Goal: Task Accomplishment & Management: Manage account settings

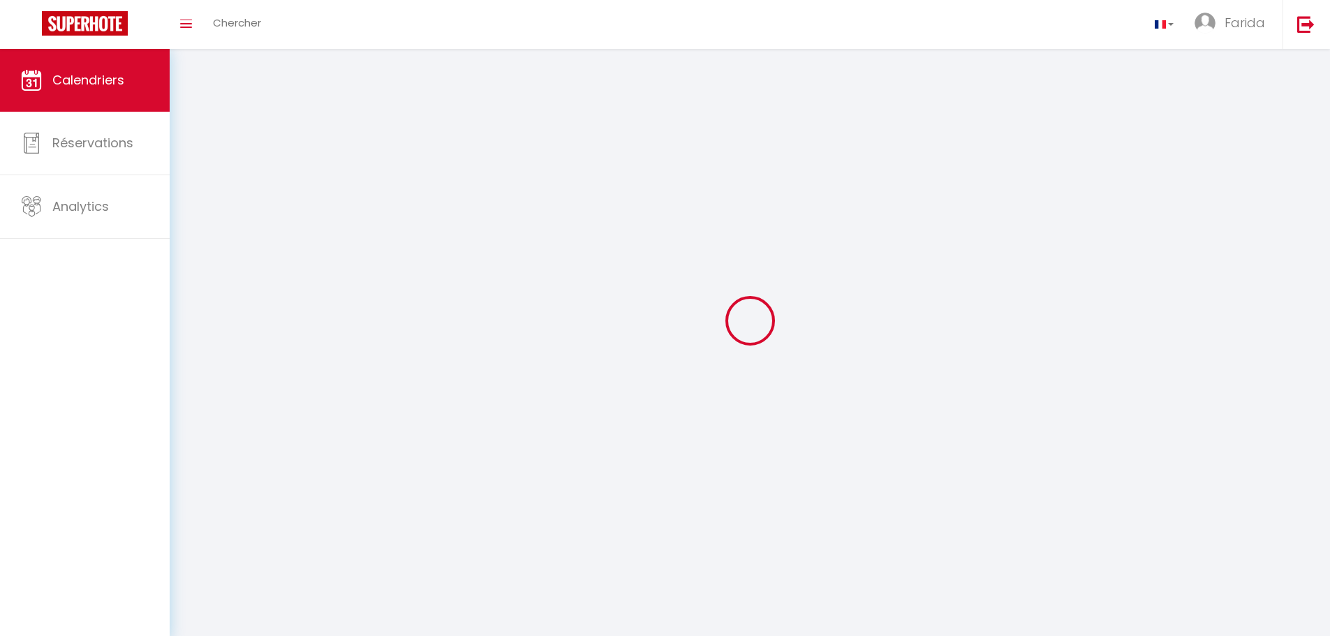
select select
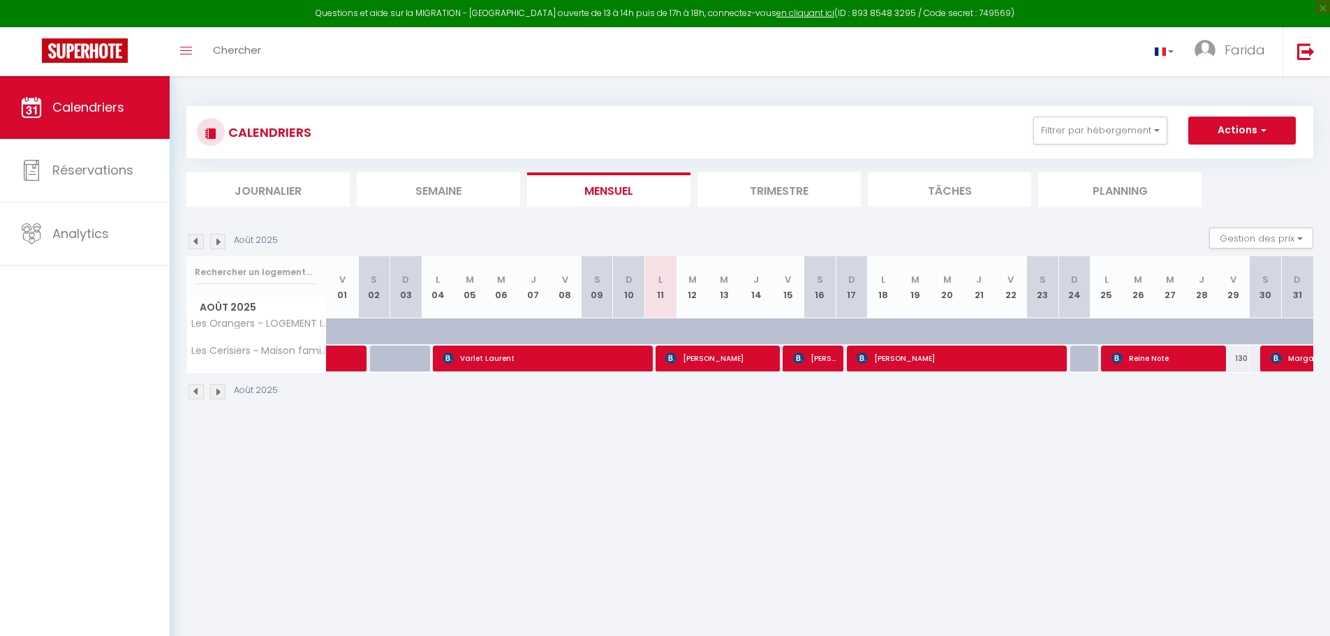
select select
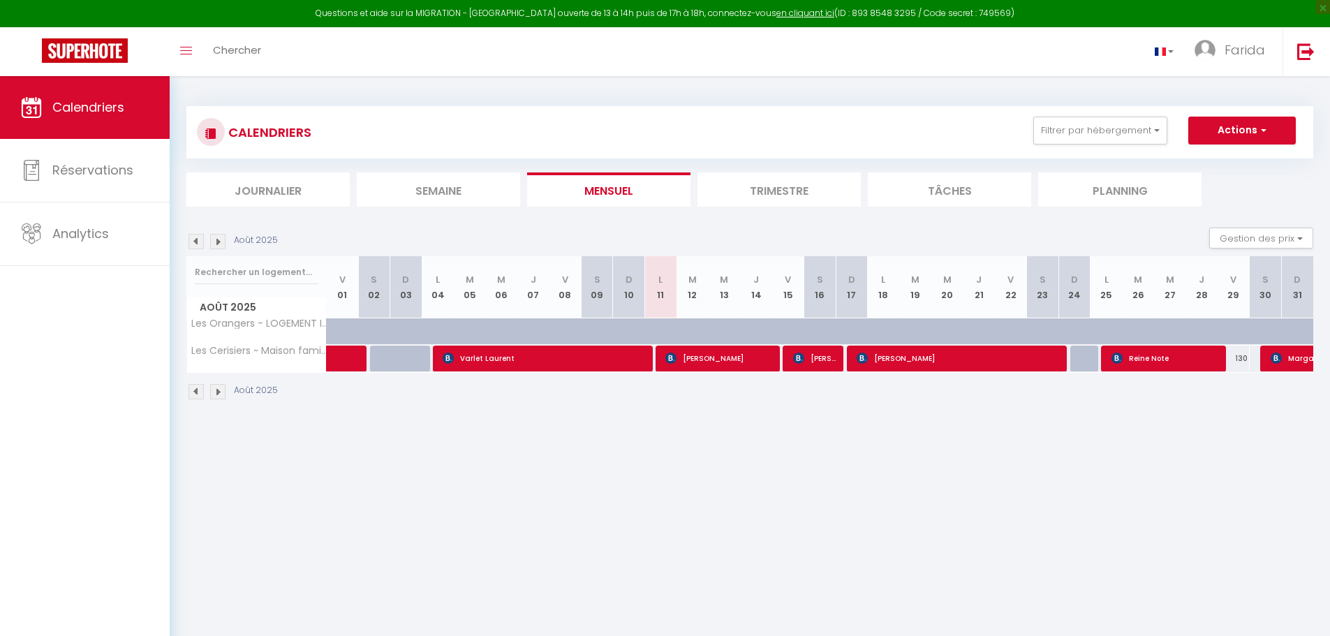
select select
click at [755, 360] on span "[PERSON_NAME]" at bounding box center [719, 358] width 107 height 27
select select "OK"
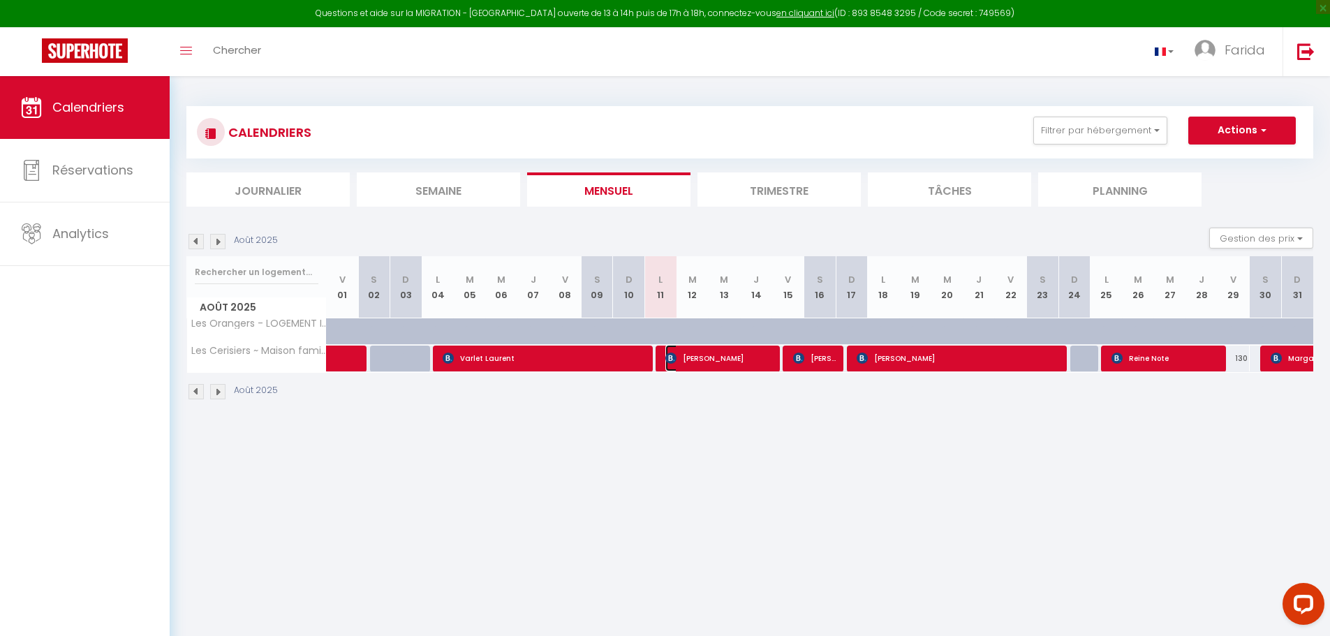
select select "0"
select select "1"
select select
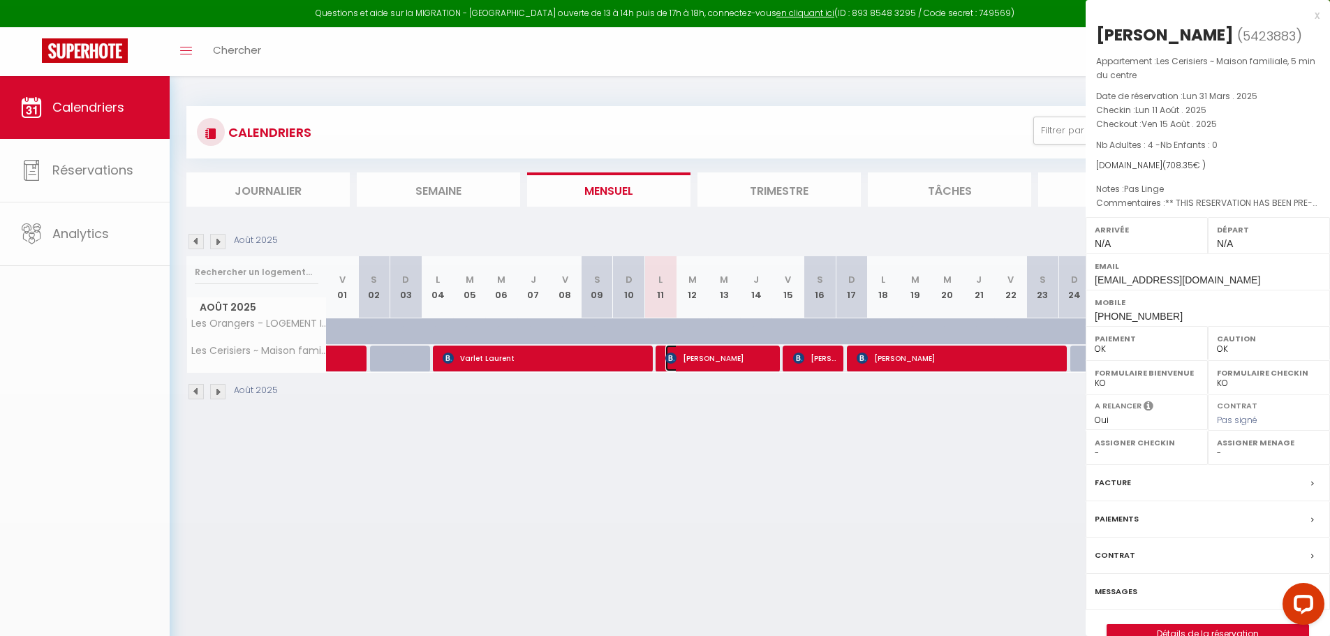
select select "38853"
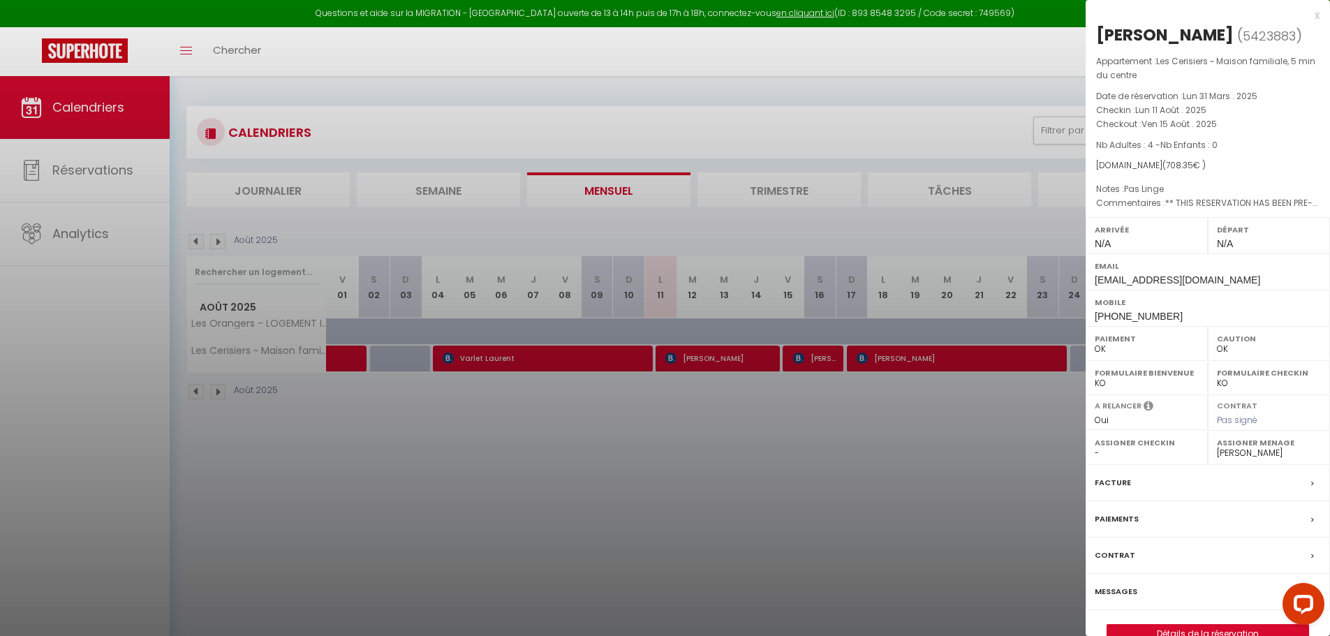
click at [802, 362] on div at bounding box center [665, 318] width 1330 height 636
